Goal: Information Seeking & Learning: Learn about a topic

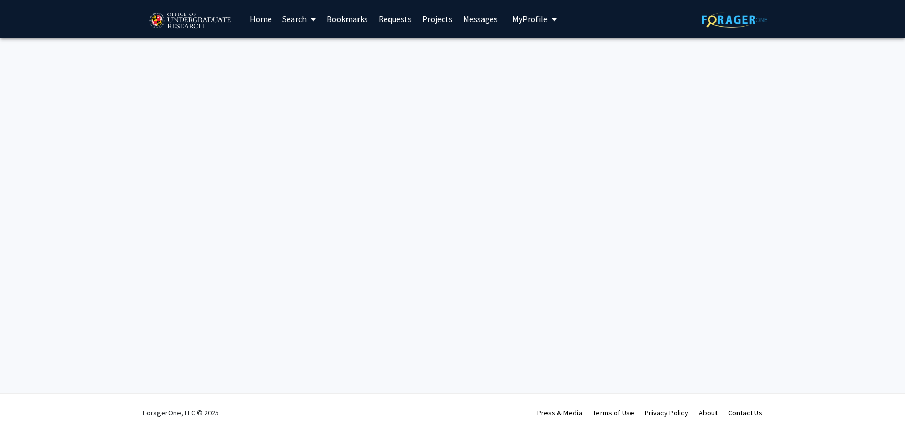
click at [261, 23] on link "Home" at bounding box center [261, 19] width 33 height 37
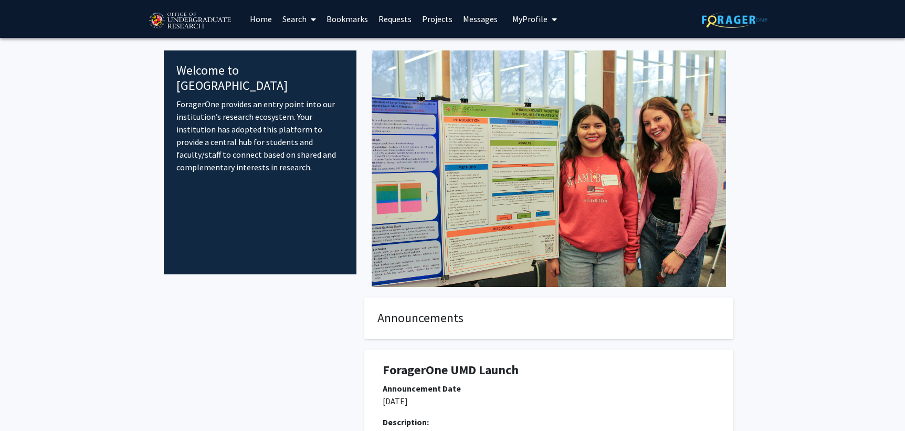
click at [329, 295] on div "Announcements ForagerOne UMD Launch Announcement Date [DATE] Description: Forag…" at bounding box center [453, 403] width 578 height 233
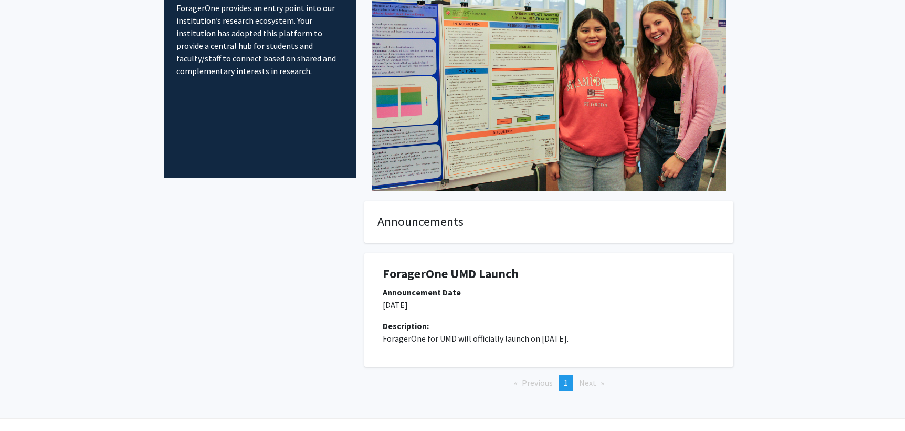
scroll to position [120, 0]
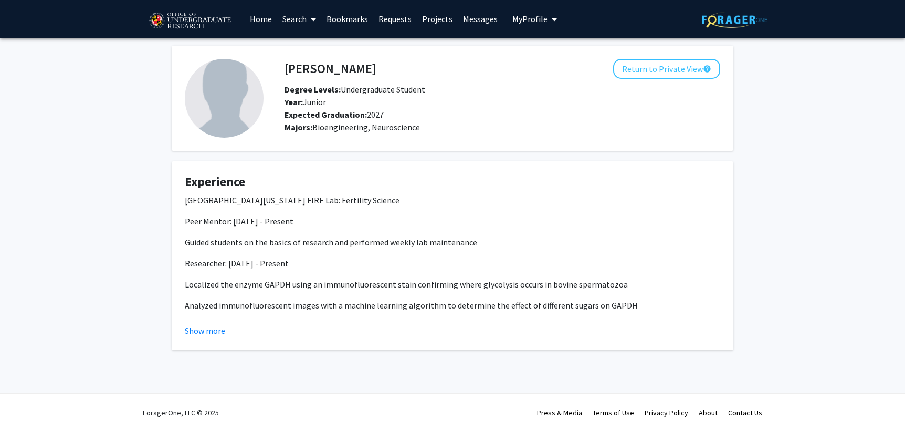
click at [279, 20] on link "Search" at bounding box center [299, 19] width 44 height 37
click at [264, 16] on link "Home" at bounding box center [261, 19] width 33 height 37
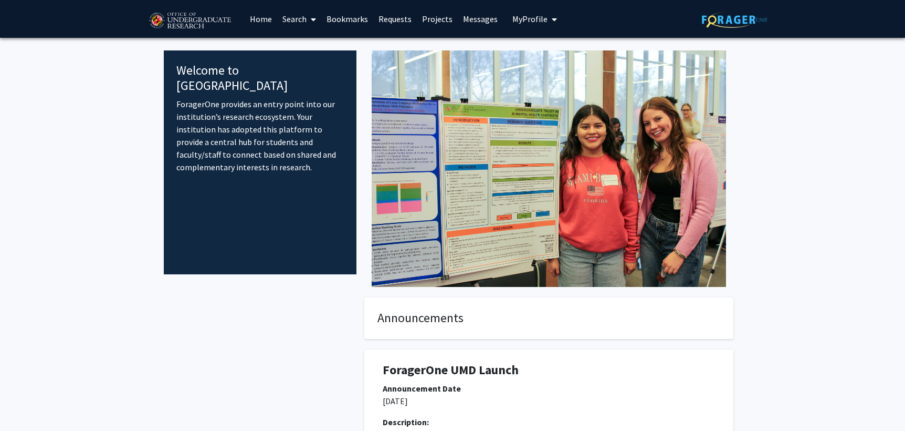
click at [436, 18] on link "Projects" at bounding box center [437, 19] width 41 height 37
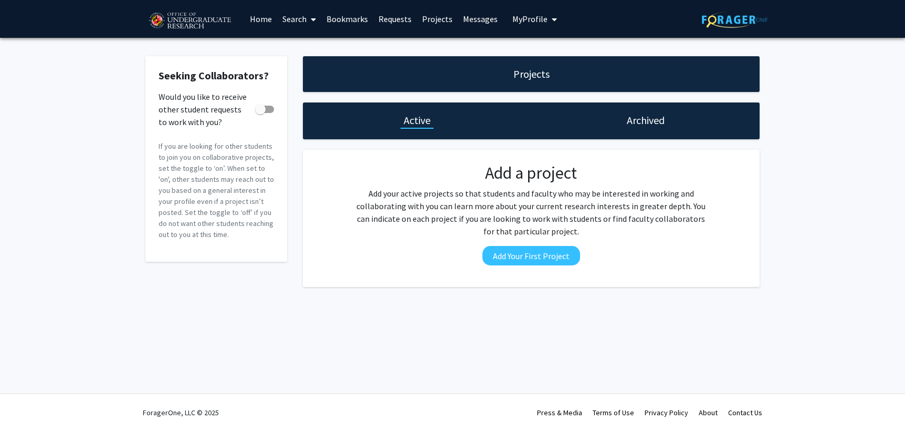
click at [402, 16] on link "Requests" at bounding box center [395, 19] width 44 height 37
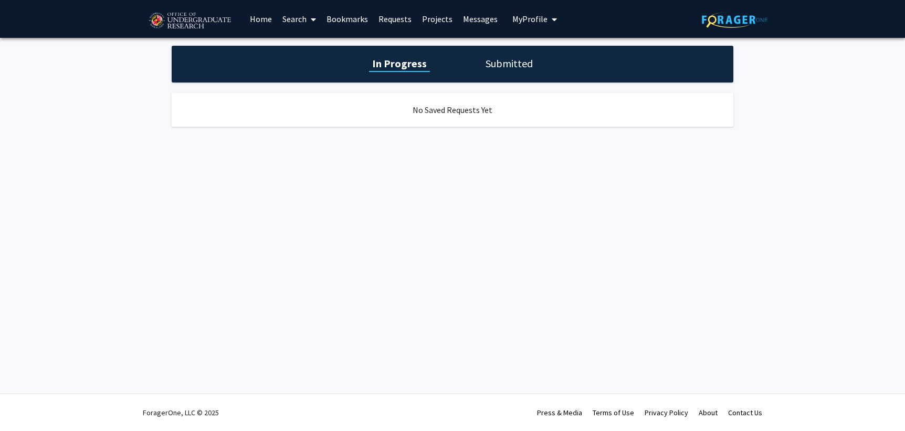
click at [347, 24] on link "Bookmarks" at bounding box center [347, 19] width 52 height 37
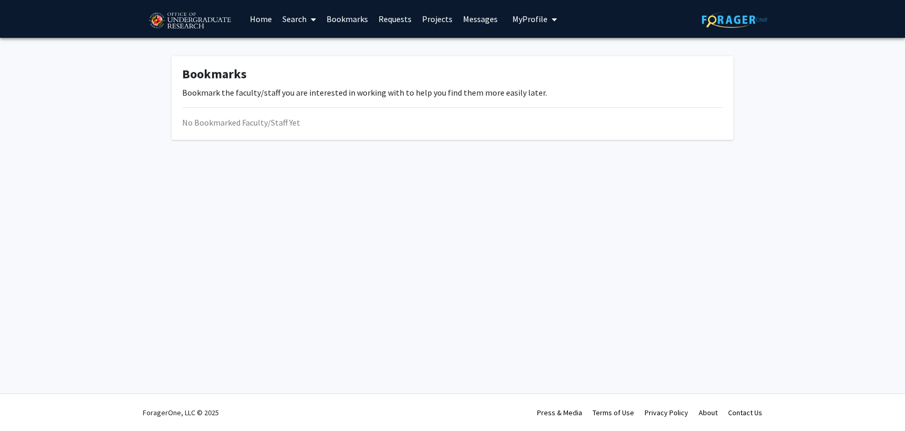
click at [313, 15] on icon at bounding box center [313, 19] width 5 height 8
click at [313, 50] on span "Faculty/Staff" at bounding box center [315, 48] width 77 height 21
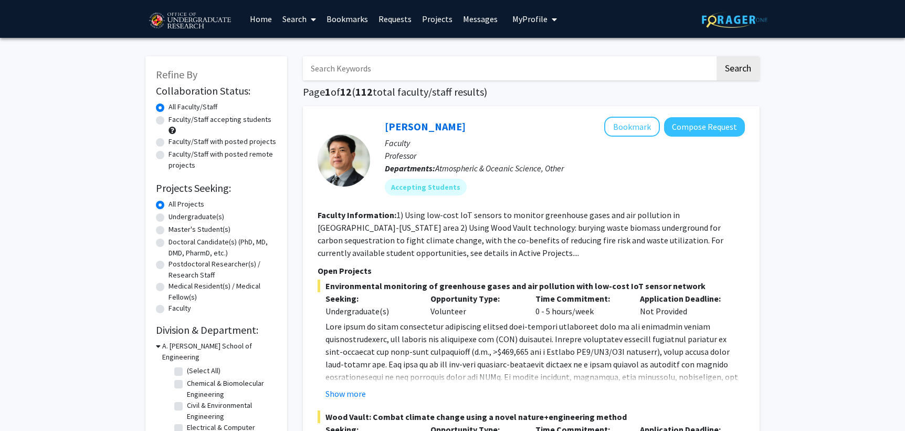
click at [227, 126] on div "Faculty/Staff accepting students" at bounding box center [216, 125] width 121 height 22
click at [169, 118] on label "Faculty/Staff accepting students" at bounding box center [220, 119] width 103 height 11
click at [169, 118] on input "Faculty/Staff accepting students" at bounding box center [172, 117] width 7 height 7
radio input "true"
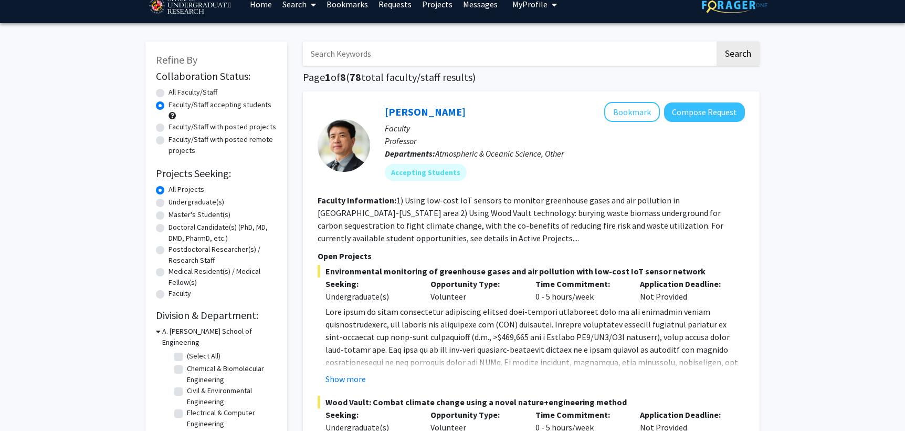
click at [169, 202] on label "Undergraduate(s)" at bounding box center [197, 201] width 56 height 11
click at [169, 202] on input "Undergraduate(s)" at bounding box center [172, 199] width 7 height 7
radio input "true"
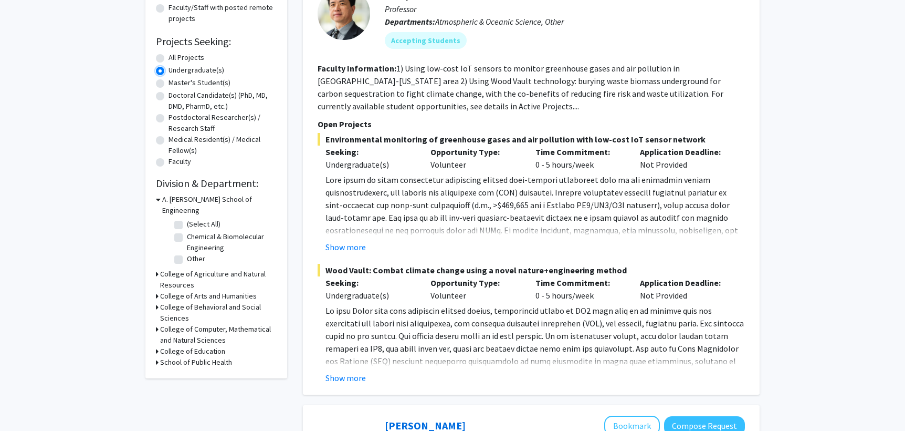
scroll to position [147, 0]
drag, startPoint x: 179, startPoint y: 226, endPoint x: 240, endPoint y: 235, distance: 61.6
click at [240, 236] on label "Chemical & Biomolecular Engineering" at bounding box center [230, 242] width 87 height 22
click at [194, 236] on input "Chemical & Biomolecular Engineering" at bounding box center [190, 234] width 7 height 7
checkbox input "true"
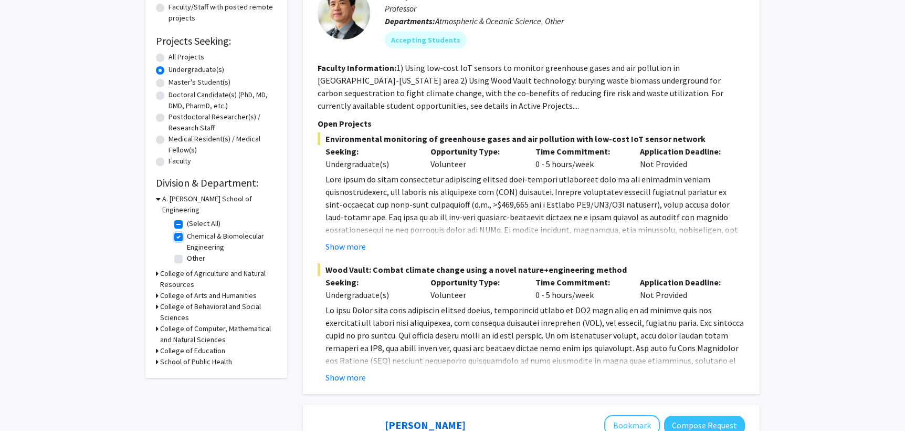
checkbox input "true"
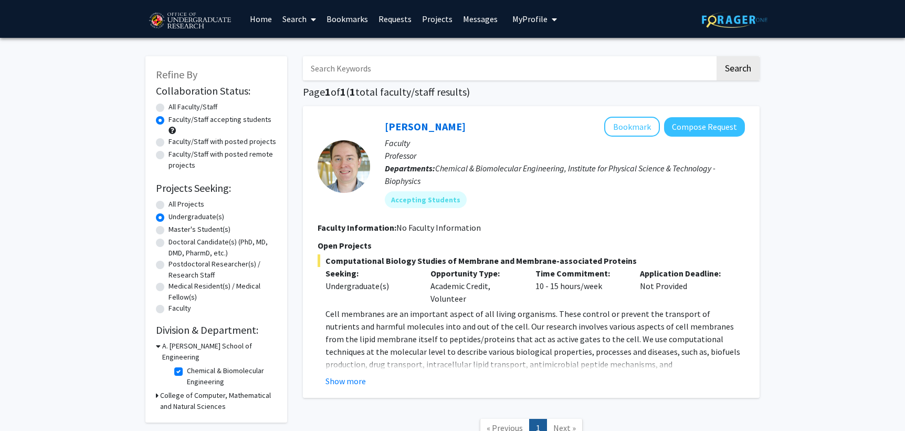
click at [187, 365] on label "Chemical & Biomolecular Engineering" at bounding box center [230, 376] width 87 height 22
click at [187, 365] on input "Chemical & Biomolecular Engineering" at bounding box center [190, 368] width 7 height 7
checkbox input "false"
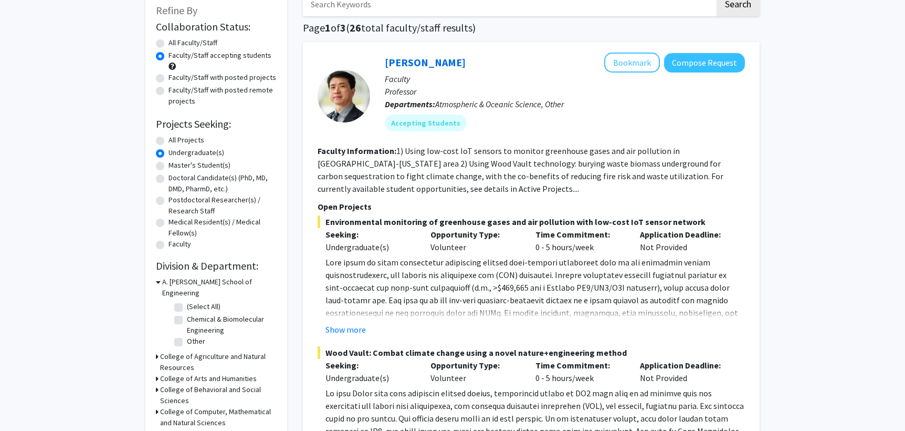
scroll to position [65, 0]
click at [177, 334] on fg-checkbox "Other Other" at bounding box center [224, 340] width 100 height 13
click at [187, 334] on label "Other" at bounding box center [196, 339] width 18 height 11
click at [187, 334] on input "Other" at bounding box center [190, 337] width 7 height 7
checkbox input "true"
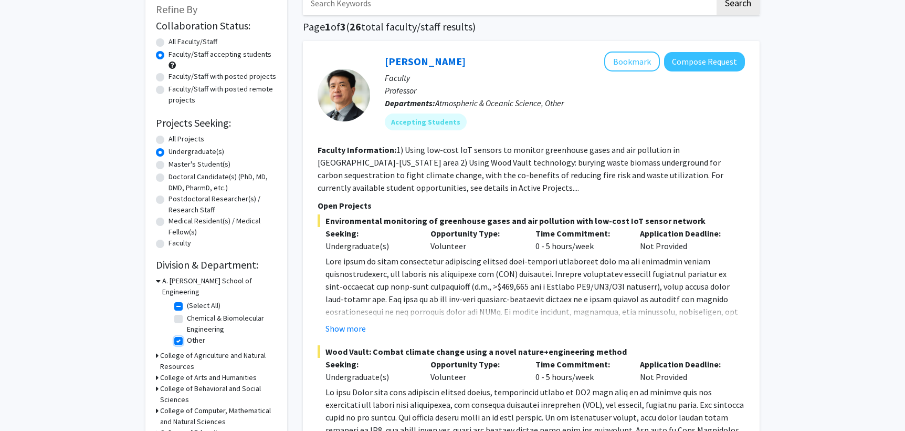
checkbox input "true"
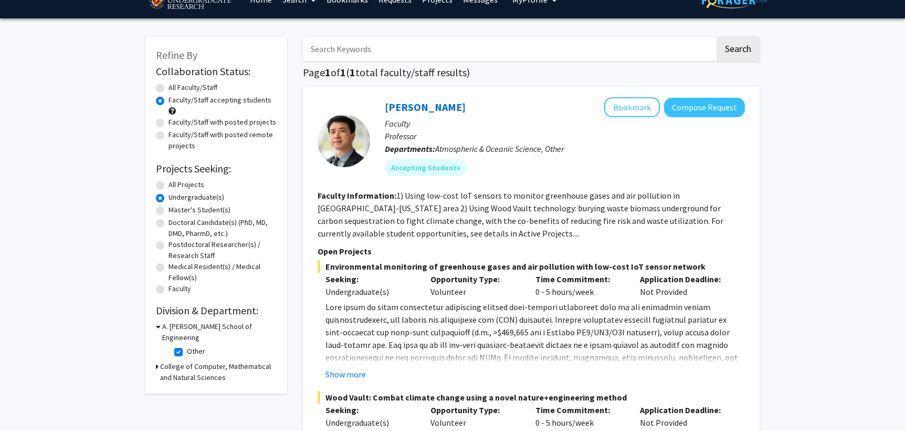
scroll to position [22, 0]
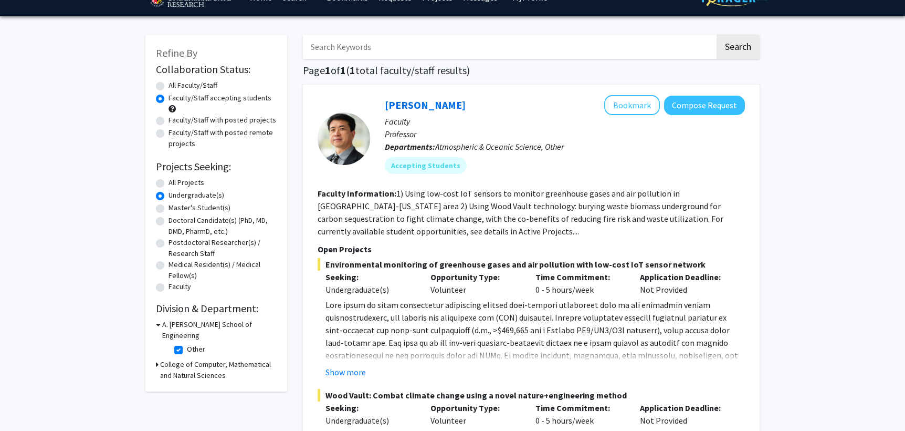
click at [187, 343] on label "Other" at bounding box center [196, 348] width 18 height 11
click at [187, 343] on input "Other" at bounding box center [190, 346] width 7 height 7
checkbox input "false"
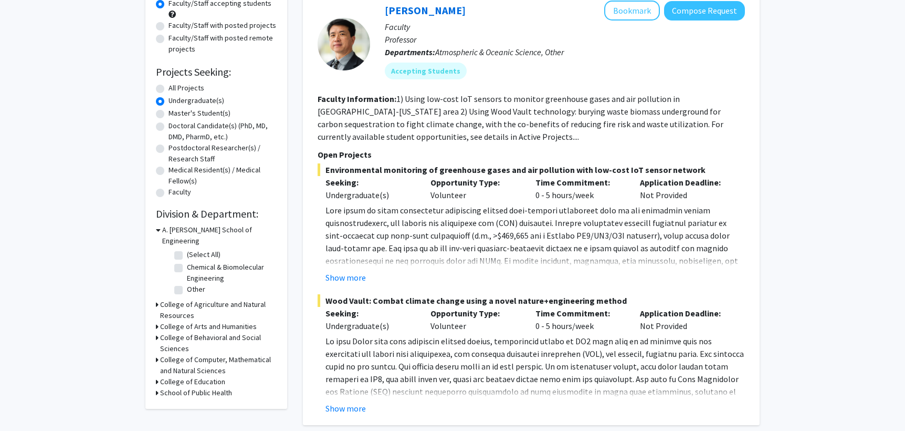
scroll to position [142, 0]
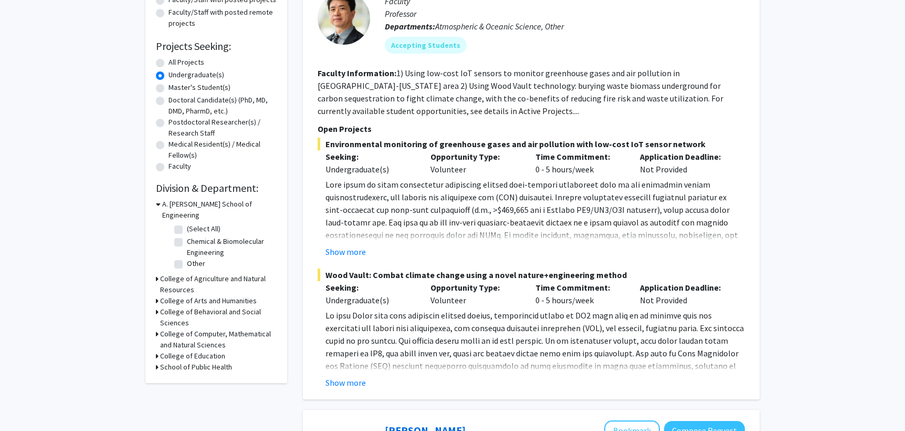
click at [156, 328] on icon at bounding box center [157, 333] width 3 height 11
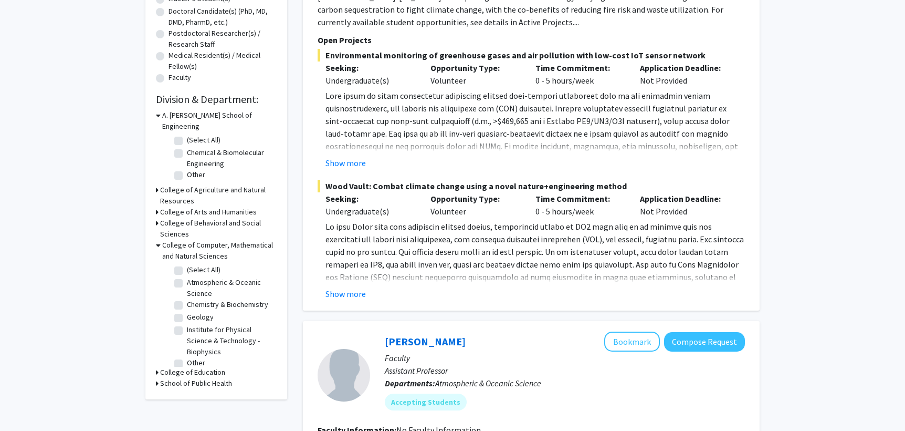
scroll to position [224, 0]
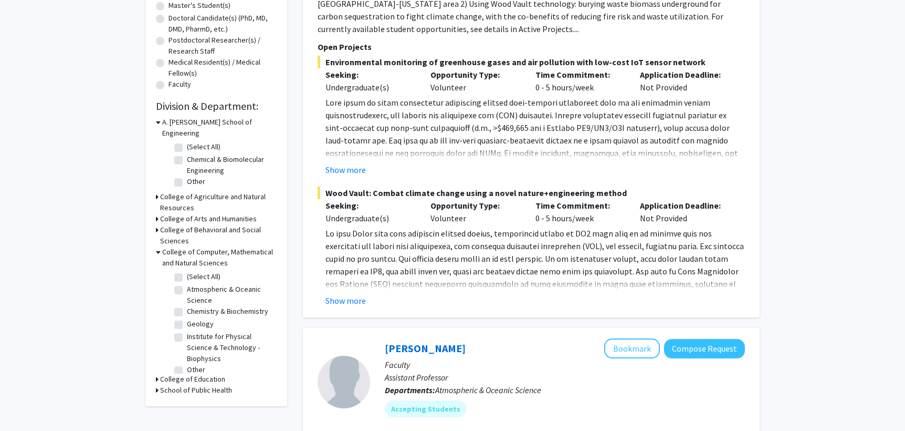
click at [156, 384] on icon at bounding box center [157, 389] width 3 height 11
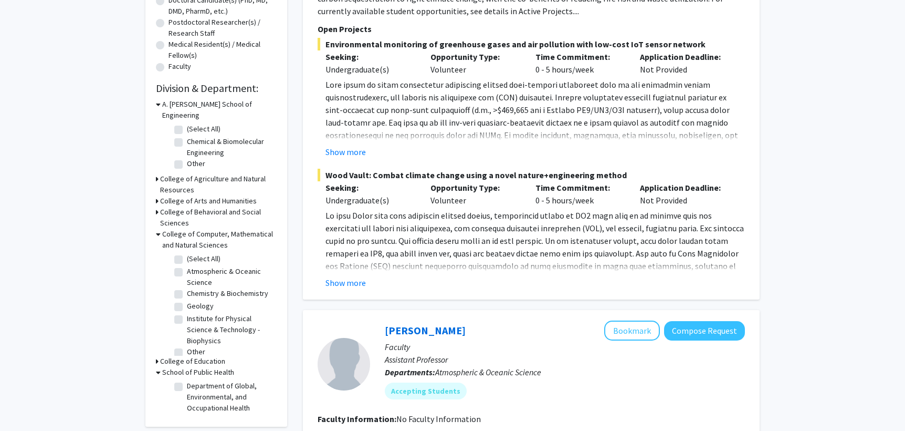
scroll to position [240, 0]
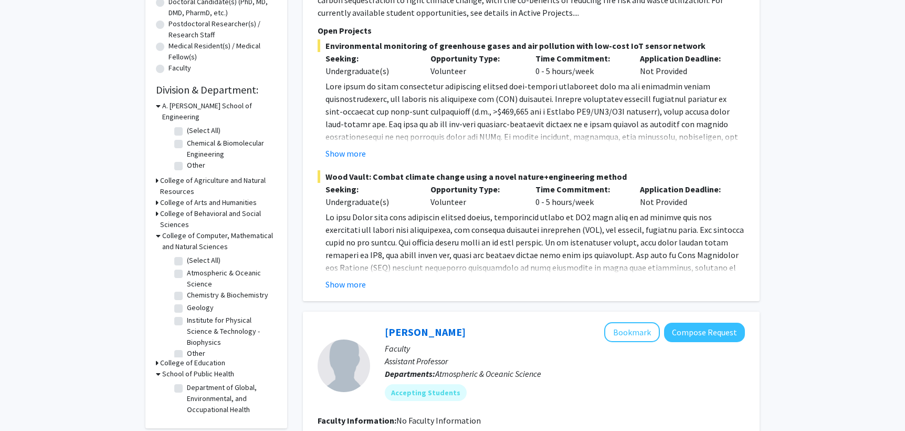
click at [155, 203] on div "Refine By Collaboration Status: Collaboration Status All Faculty/Staff Collabor…" at bounding box center [216, 122] width 142 height 612
click at [159, 208] on div "College of Behavioral and Social Sciences" at bounding box center [216, 219] width 121 height 22
click at [158, 208] on icon at bounding box center [157, 213] width 3 height 11
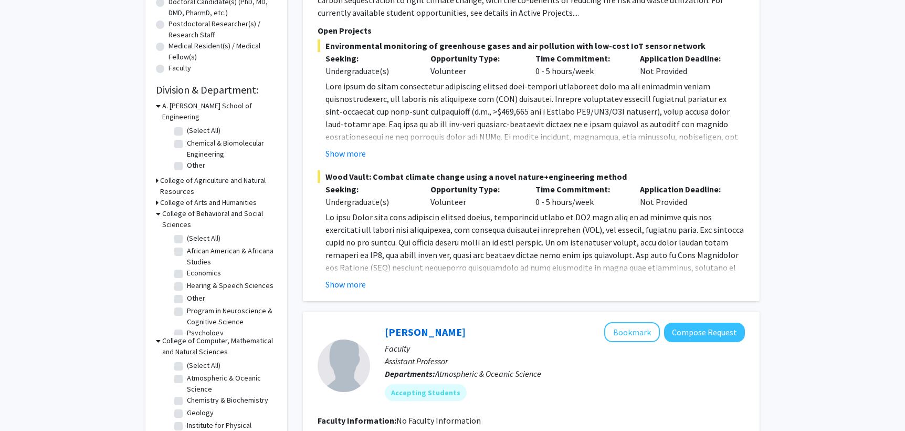
click at [187, 305] on label "Program in Neuroscience & Cognitive Science" at bounding box center [230, 316] width 87 height 22
click at [187, 305] on input "Program in Neuroscience & Cognitive Science" at bounding box center [190, 308] width 7 height 7
checkbox input "true"
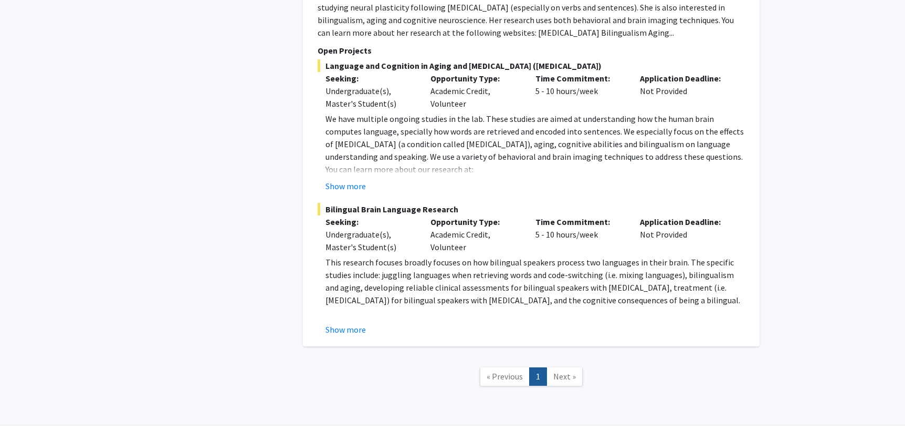
scroll to position [662, 0]
click at [334, 321] on button "Show more" at bounding box center [346, 327] width 40 height 13
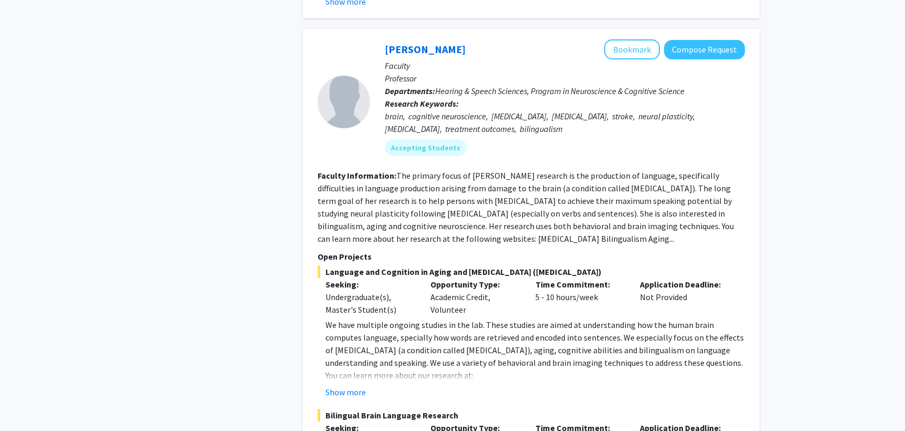
scroll to position [456, 0]
click at [344, 384] on button "Show more" at bounding box center [346, 390] width 40 height 13
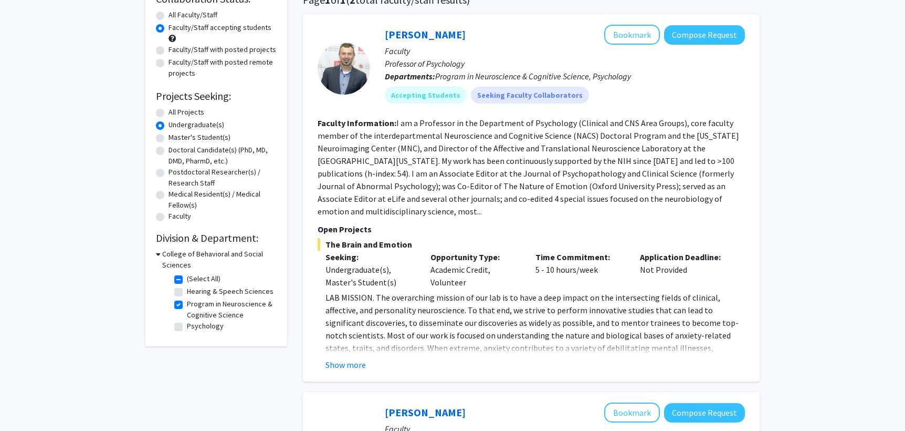
scroll to position [92, 0]
click at [187, 292] on label "Hearing & Speech Sciences" at bounding box center [230, 290] width 87 height 11
click at [187, 292] on input "Hearing & Speech Sciences" at bounding box center [190, 288] width 7 height 7
checkbox input "true"
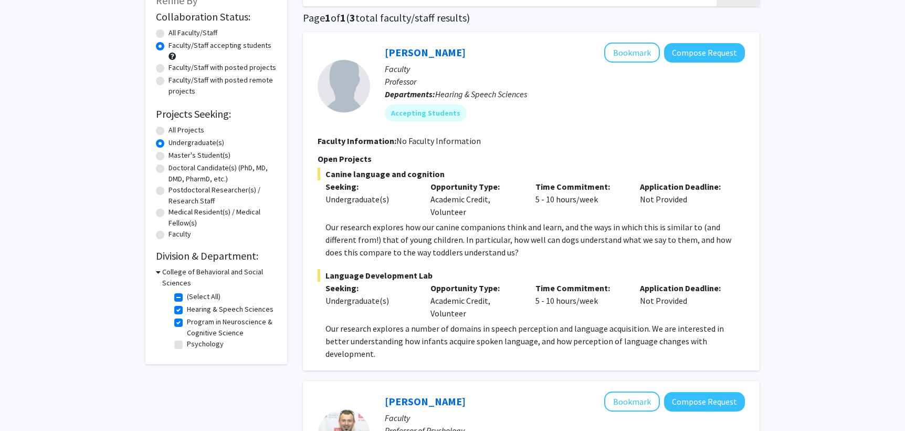
scroll to position [76, 0]
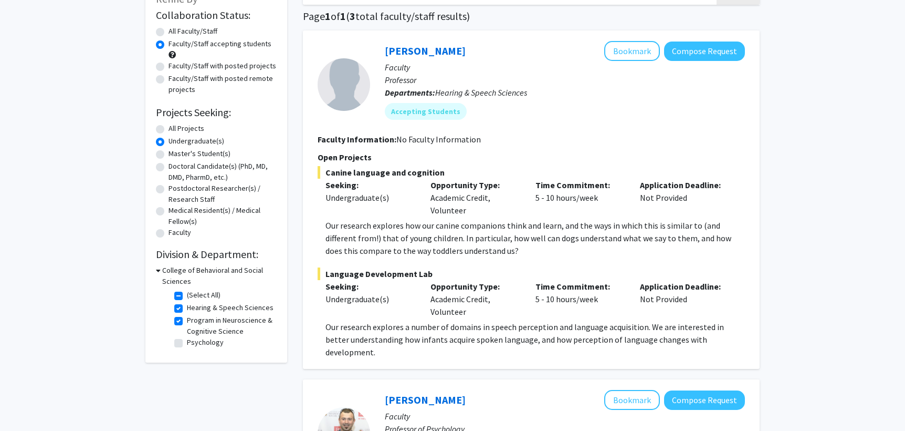
click at [187, 307] on label "Hearing & Speech Sciences" at bounding box center [230, 307] width 87 height 11
click at [187, 307] on input "Hearing & Speech Sciences" at bounding box center [190, 305] width 7 height 7
checkbox input "false"
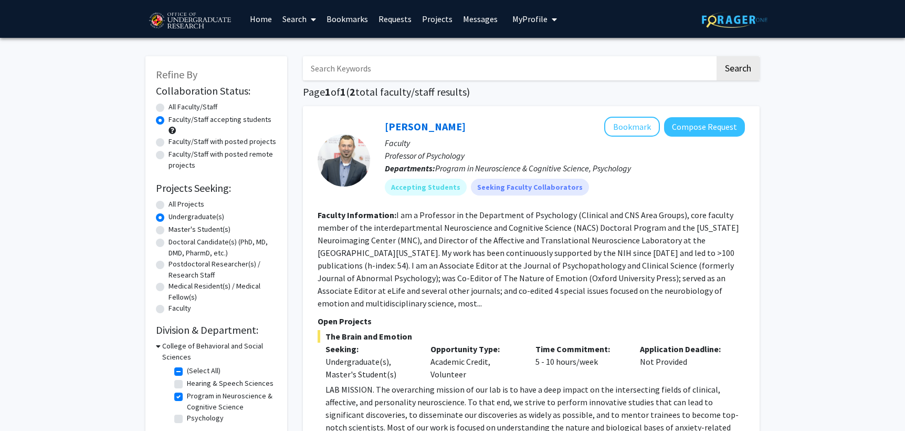
click at [160, 350] on div "College of Behavioral and Social Sciences" at bounding box center [216, 351] width 121 height 22
click at [162, 350] on h3 "College of Behavioral and Social Sciences" at bounding box center [219, 351] width 114 height 22
click at [163, 349] on h3 "College of Behavioral and Social Sciences" at bounding box center [218, 351] width 117 height 22
click at [179, 352] on h3 "College of Behavioral and Social Sciences" at bounding box center [219, 351] width 114 height 22
click at [179, 352] on h3 "College of Behavioral and Social Sciences" at bounding box center [218, 351] width 117 height 22
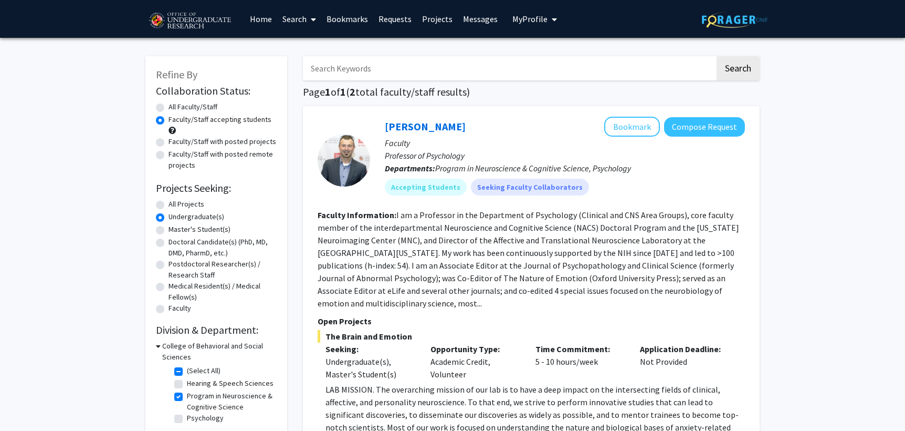
click at [187, 369] on label "(Select All)" at bounding box center [204, 370] width 34 height 11
click at [187, 369] on input "(Select All)" at bounding box center [190, 368] width 7 height 7
checkbox input "false"
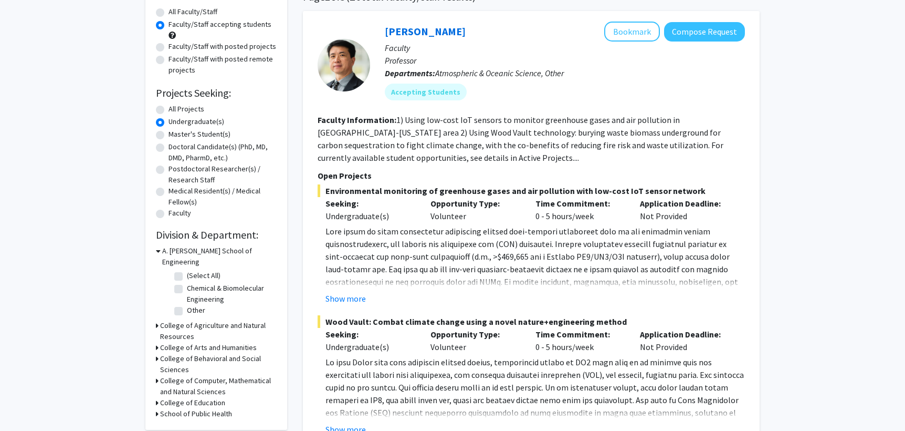
scroll to position [99, 0]
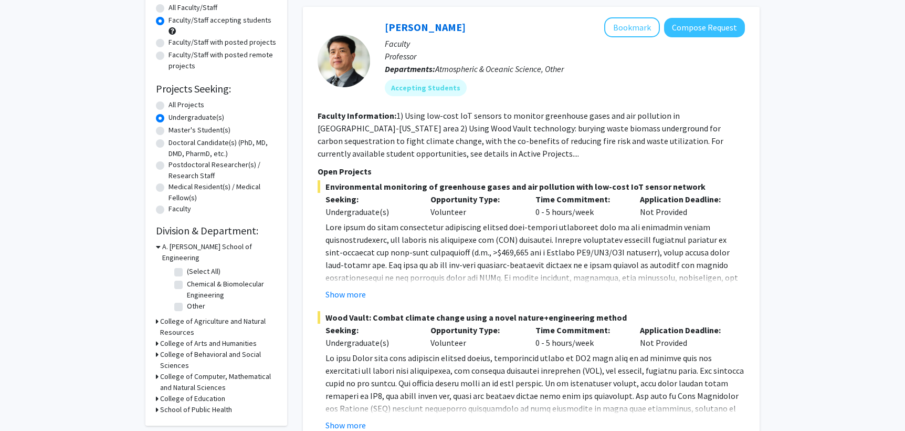
click at [183, 266] on fg-checkbox "(Select All) (Select All)" at bounding box center [224, 272] width 100 height 13
click at [187, 266] on label "(Select All)" at bounding box center [204, 271] width 34 height 11
click at [187, 266] on input "(Select All)" at bounding box center [190, 269] width 7 height 7
checkbox input "true"
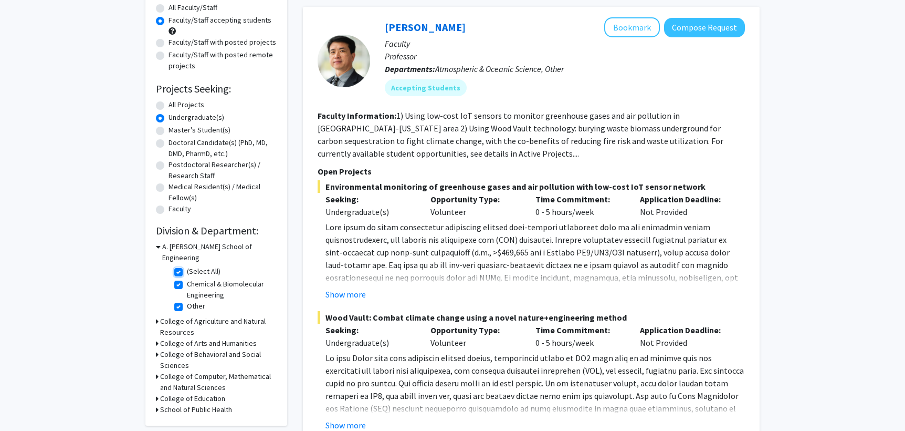
checkbox input "true"
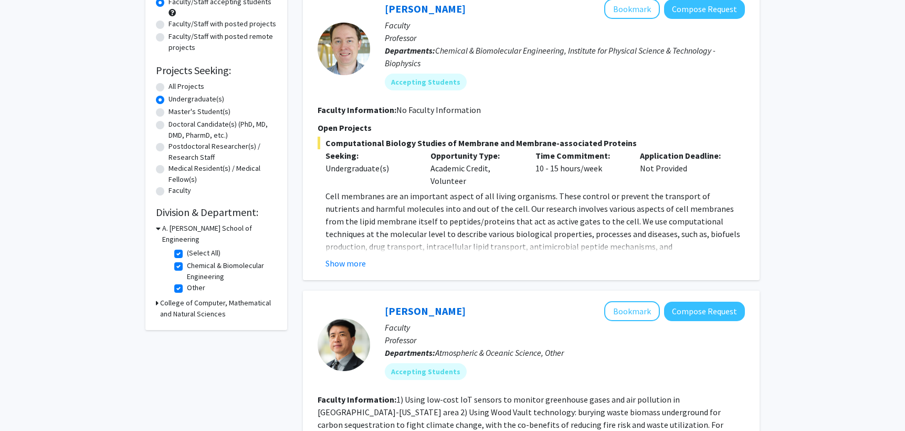
scroll to position [122, 0]
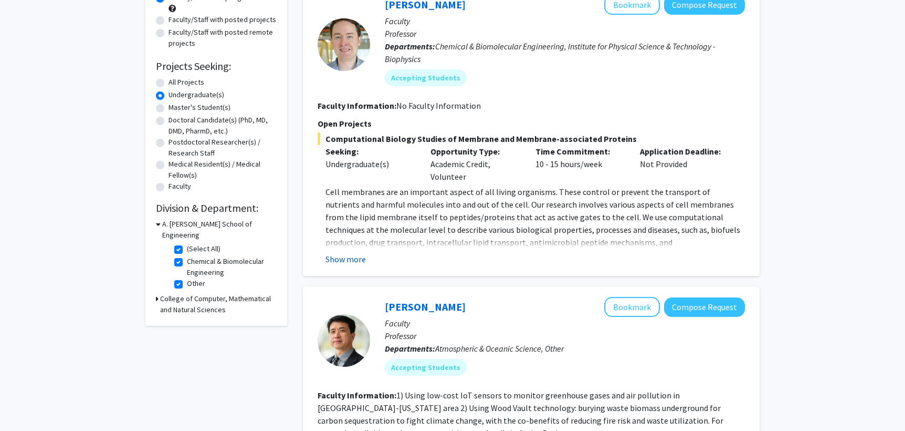
click at [341, 264] on button "Show more" at bounding box center [346, 259] width 40 height 13
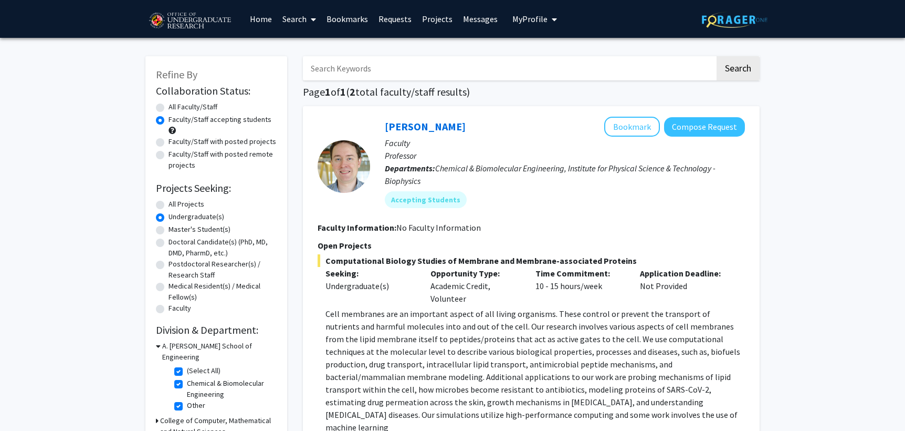
scroll to position [7, 0]
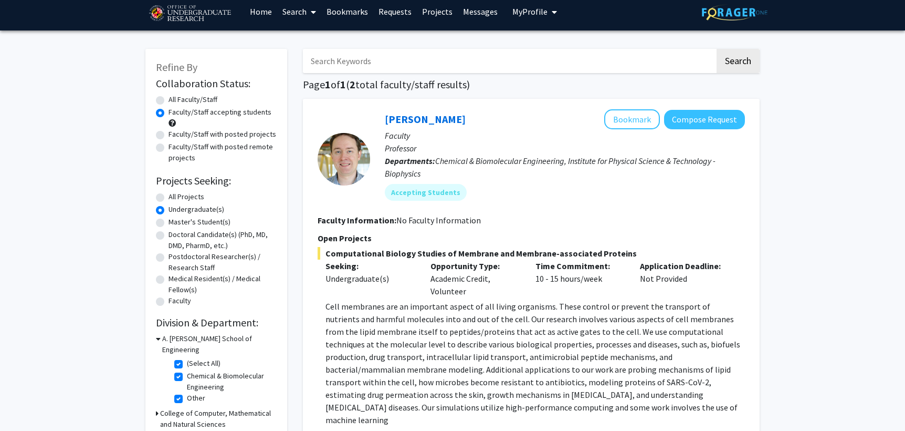
click at [169, 209] on label "Undergraduate(s)" at bounding box center [197, 209] width 56 height 11
click at [169, 209] on input "Undergraduate(s)" at bounding box center [172, 207] width 7 height 7
click at [169, 200] on label "All Projects" at bounding box center [187, 196] width 36 height 11
click at [169, 198] on input "All Projects" at bounding box center [172, 194] width 7 height 7
radio input "true"
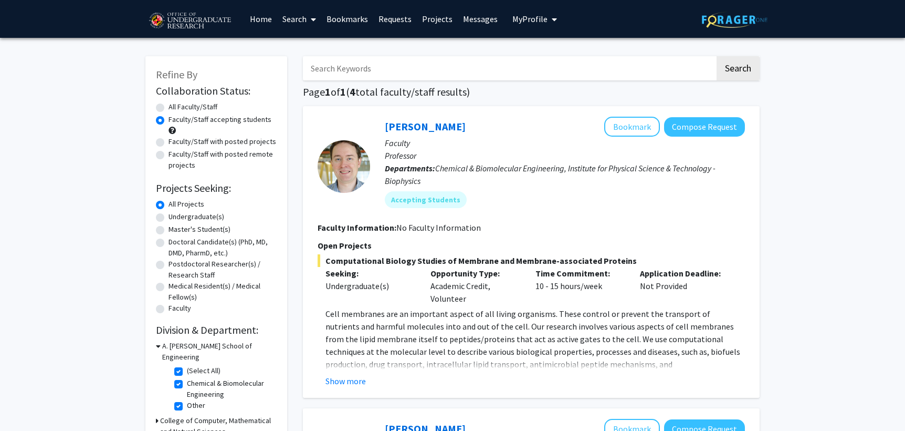
click at [169, 216] on label "Undergraduate(s)" at bounding box center [197, 216] width 56 height 11
click at [169, 216] on input "Undergraduate(s)" at bounding box center [172, 214] width 7 height 7
radio input "true"
click at [169, 207] on label "All Projects" at bounding box center [187, 203] width 36 height 11
click at [169, 205] on input "All Projects" at bounding box center [172, 201] width 7 height 7
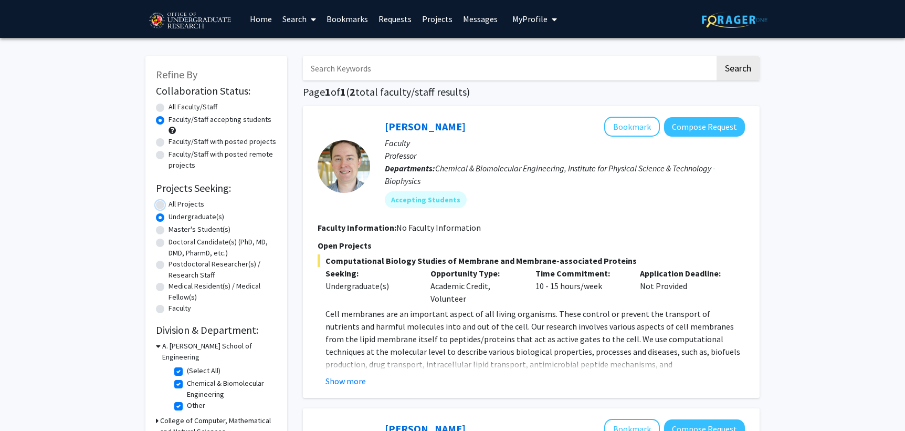
radio input "true"
click at [165, 221] on div "Undergraduate(s)" at bounding box center [216, 217] width 121 height 13
click at [169, 216] on label "Undergraduate(s)" at bounding box center [197, 216] width 56 height 11
click at [169, 216] on input "Undergraduate(s)" at bounding box center [172, 214] width 7 height 7
radio input "true"
